Goal: Task Accomplishment & Management: Manage account settings

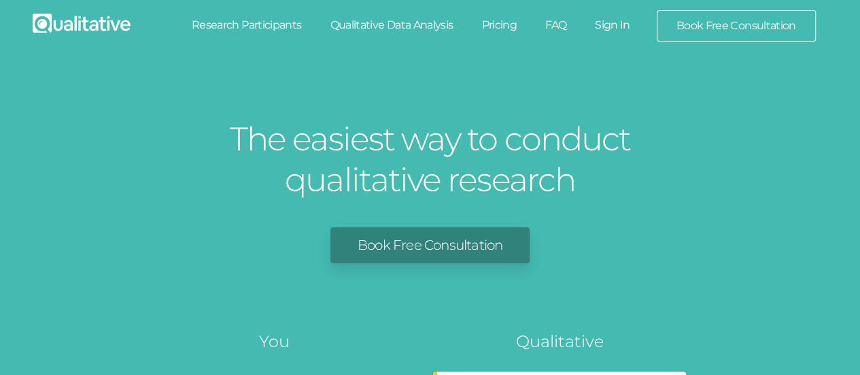
click at [611, 29] on link "Sign In" at bounding box center [613, 25] width 64 height 30
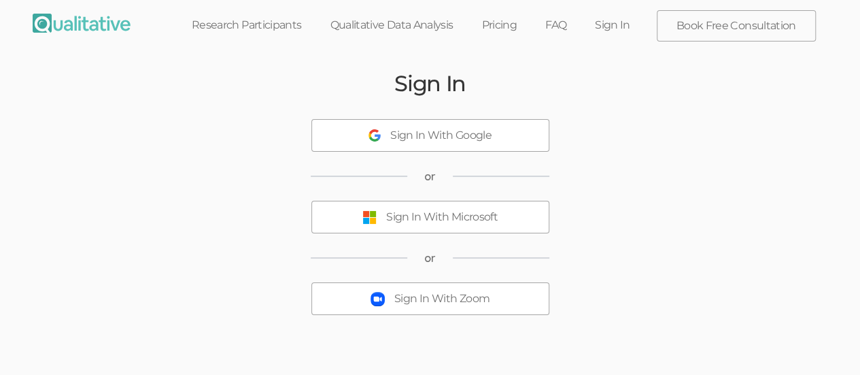
click at [384, 220] on button "Sign In With Microsoft" at bounding box center [431, 217] width 238 height 33
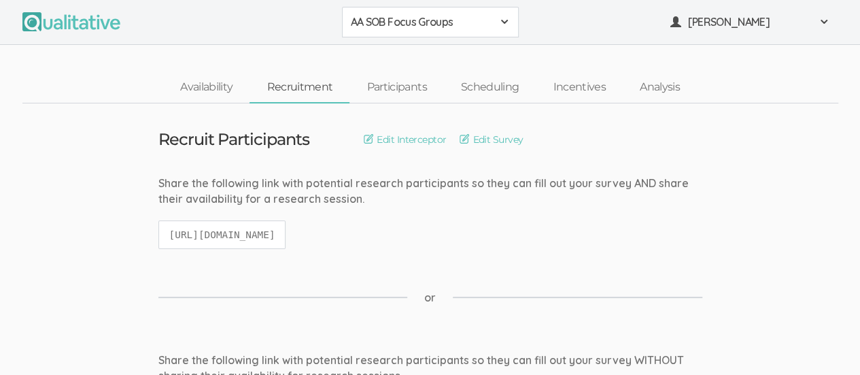
click at [506, 19] on span at bounding box center [504, 21] width 11 height 11
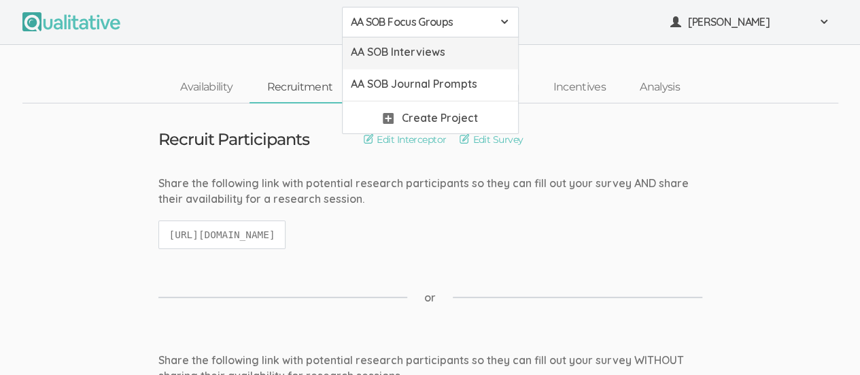
click at [479, 53] on span "AA SOB Interviews" at bounding box center [430, 52] width 159 height 16
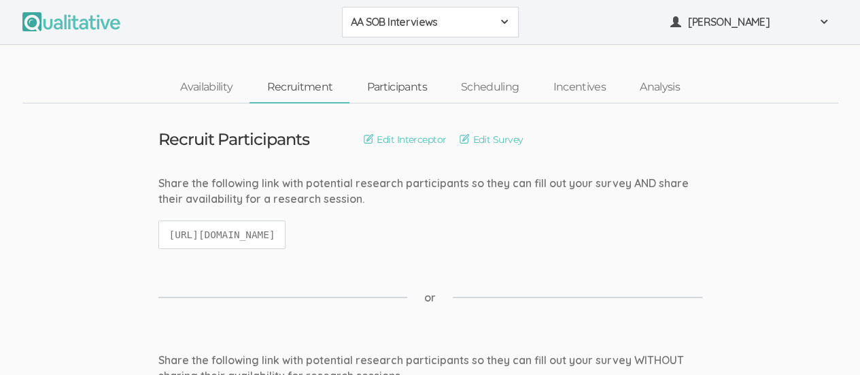
click at [389, 91] on link "Participants" at bounding box center [397, 87] width 94 height 29
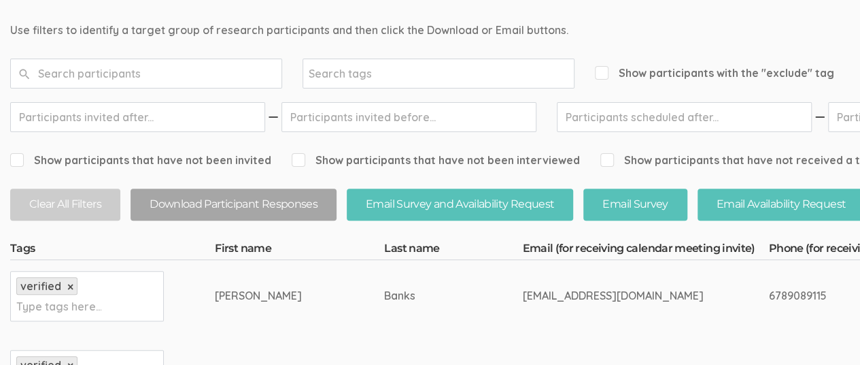
scroll to position [148, 0]
